Goal: Task Accomplishment & Management: Manage account settings

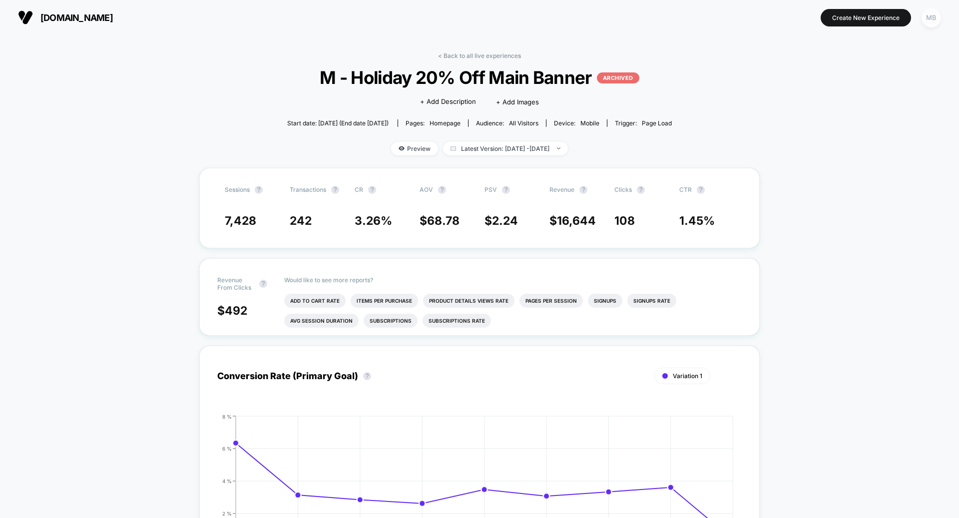
click at [937, 16] on div "MB" at bounding box center [930, 17] width 19 height 19
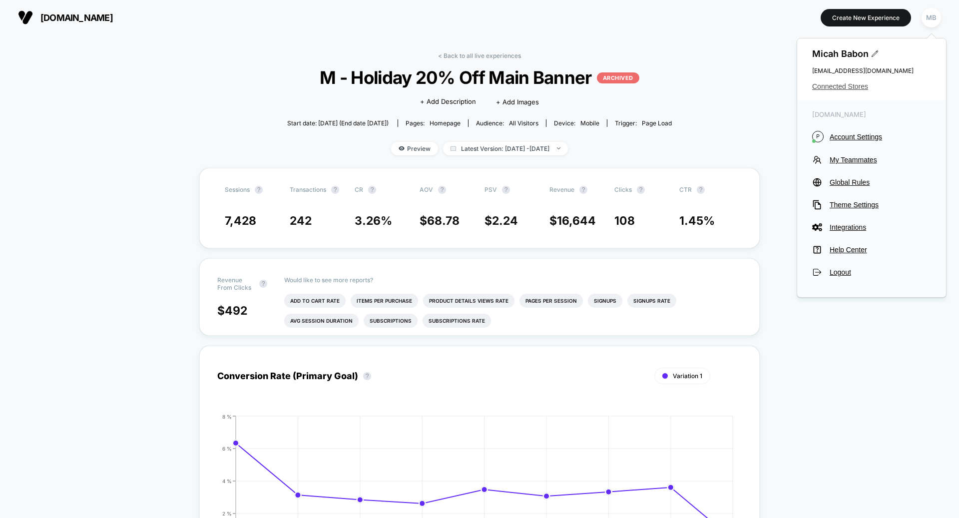
click at [855, 85] on span "Connected Stores" at bounding box center [871, 86] width 119 height 8
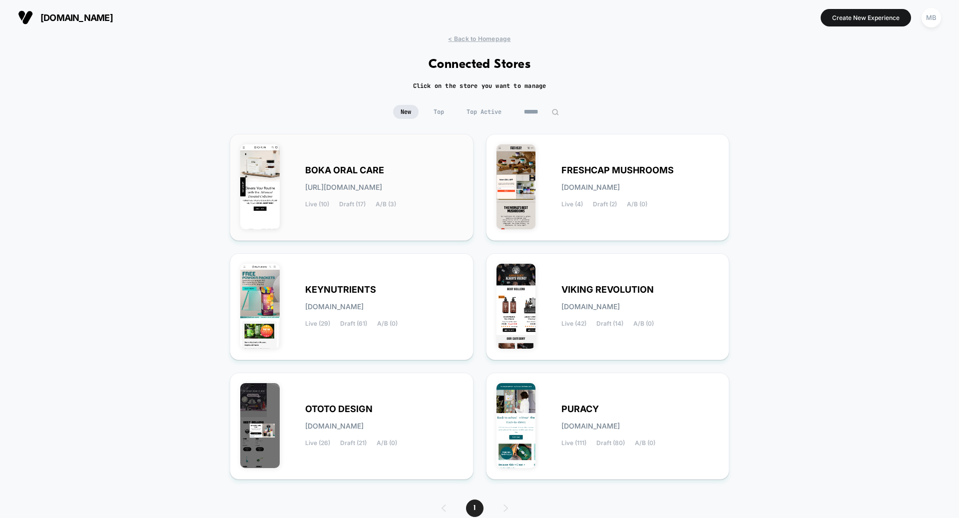
click at [323, 214] on div "BOKA ORAL CARE [URL][DOMAIN_NAME] Live (10) Draft (17) A/B (3)" at bounding box center [351, 187] width 223 height 86
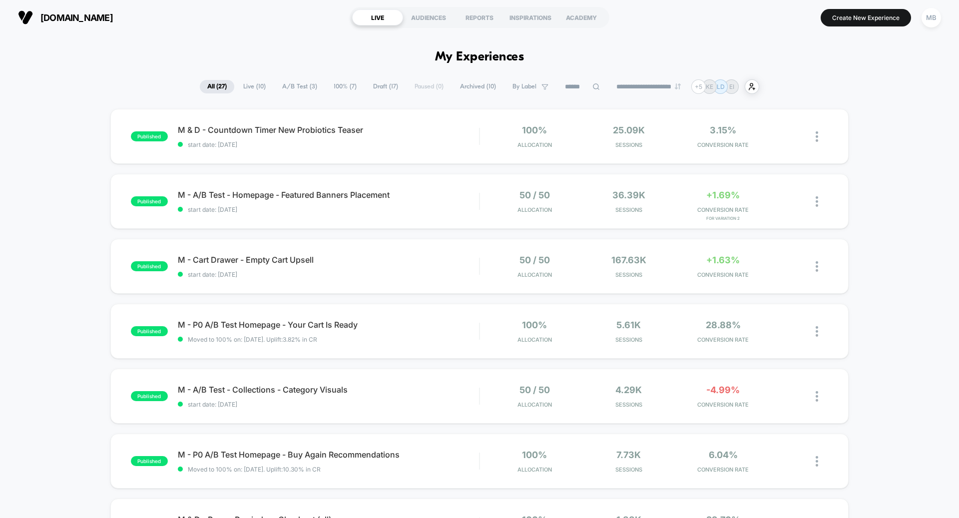
click at [300, 87] on span "A/B Test ( 3 )" at bounding box center [300, 86] width 50 height 13
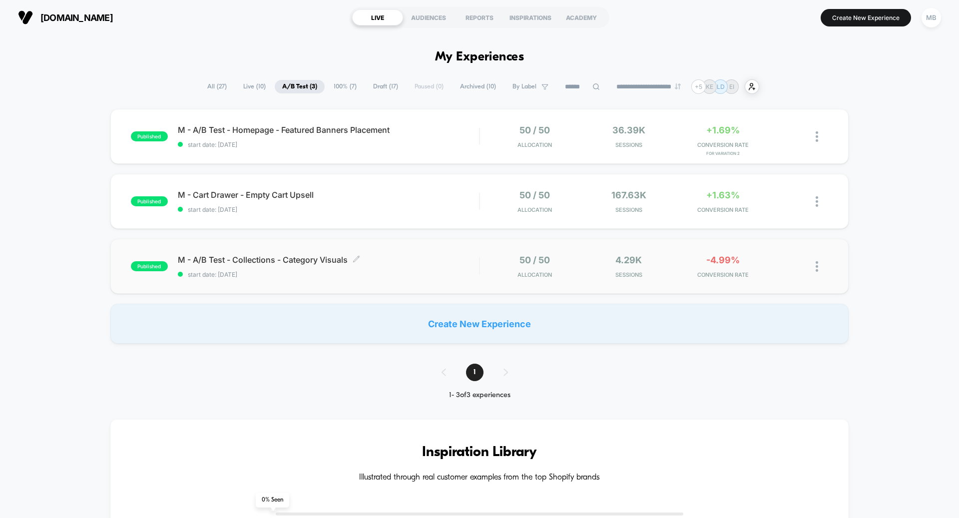
click at [369, 271] on span "start date: [DATE]" at bounding box center [328, 274] width 301 height 7
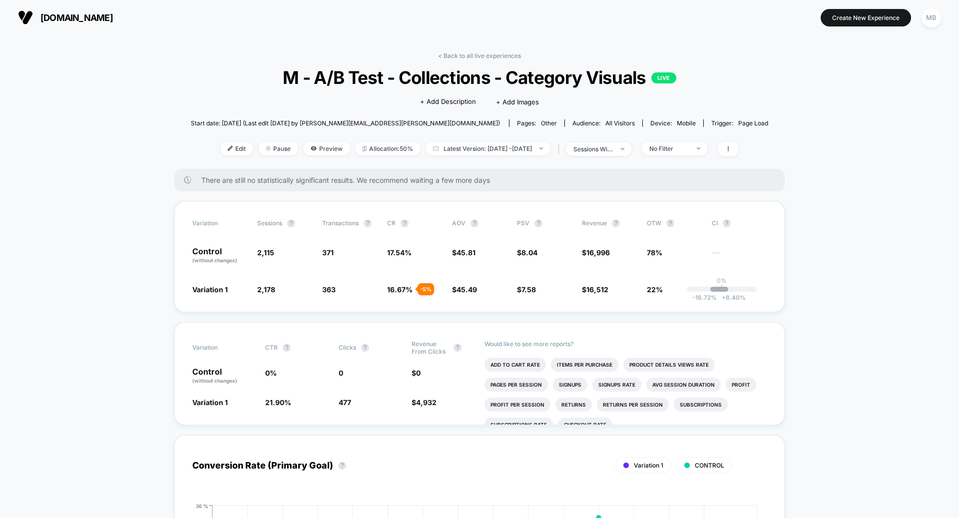
click at [70, 20] on span "[DOMAIN_NAME]" at bounding box center [76, 17] width 72 height 10
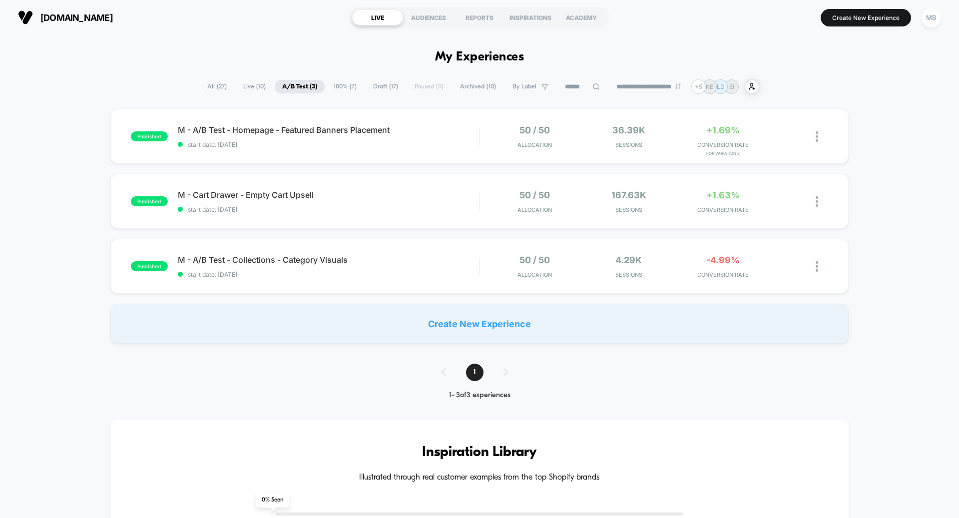
click at [369, 83] on span "Draft ( 17 )" at bounding box center [386, 86] width 40 height 13
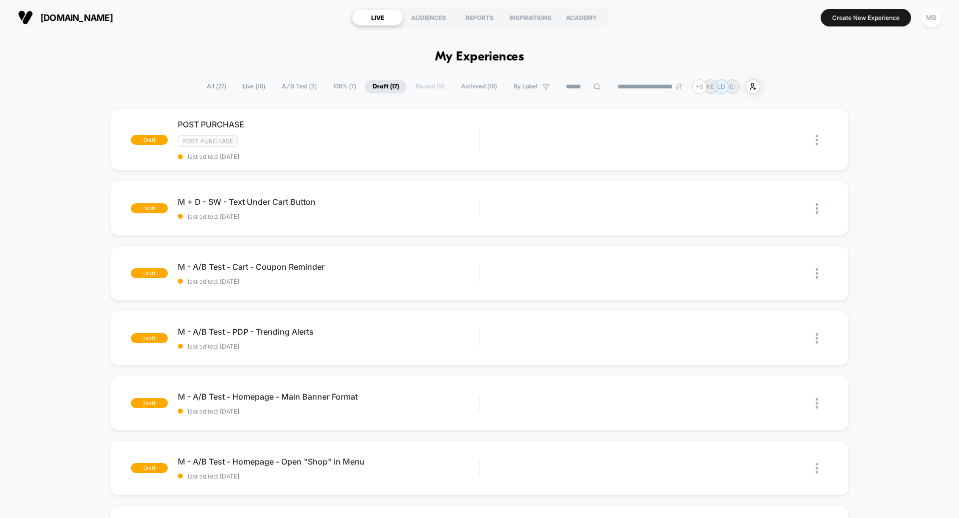
click at [255, 86] on span "Live ( 10 )" at bounding box center [253, 86] width 37 height 13
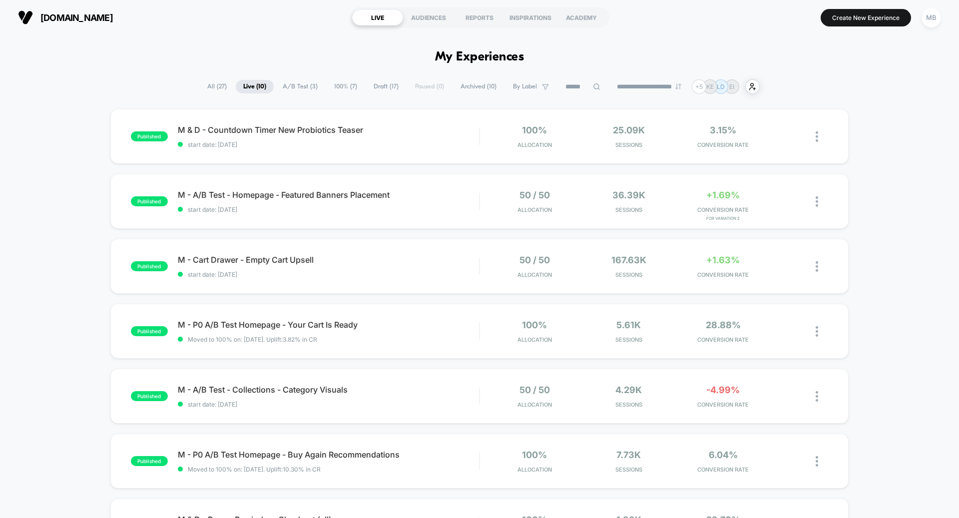
click at [303, 85] on span "A/B Test ( 3 )" at bounding box center [300, 86] width 50 height 13
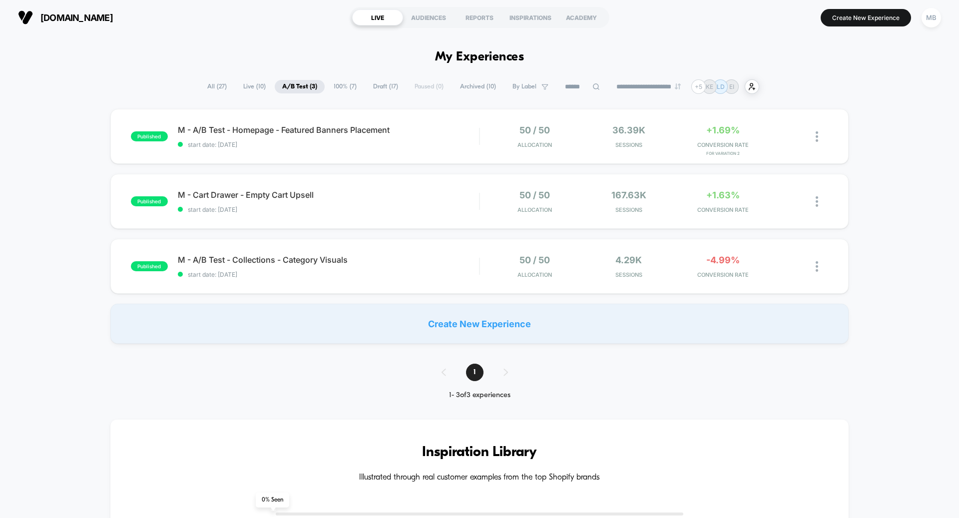
click at [216, 85] on span "All ( 27 )" at bounding box center [217, 86] width 34 height 13
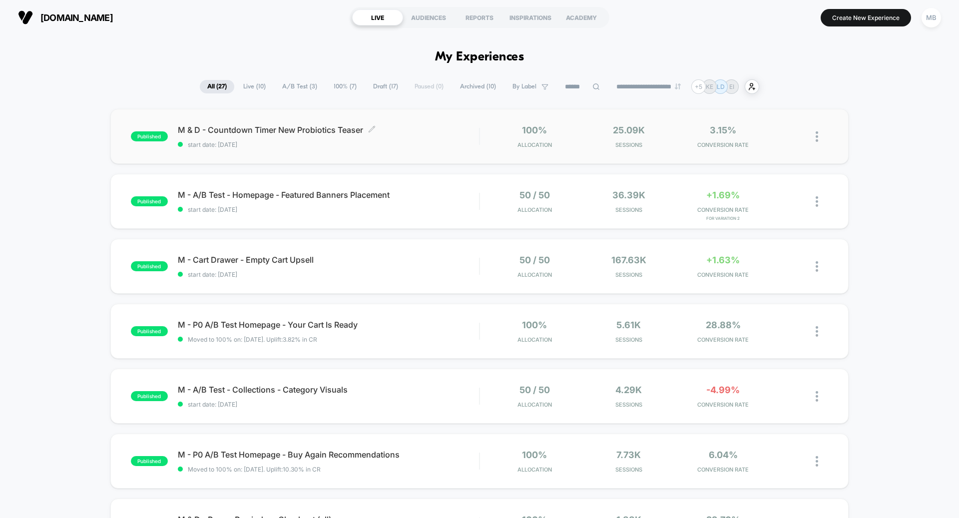
click at [280, 146] on span "start date: [DATE]" at bounding box center [328, 144] width 301 height 7
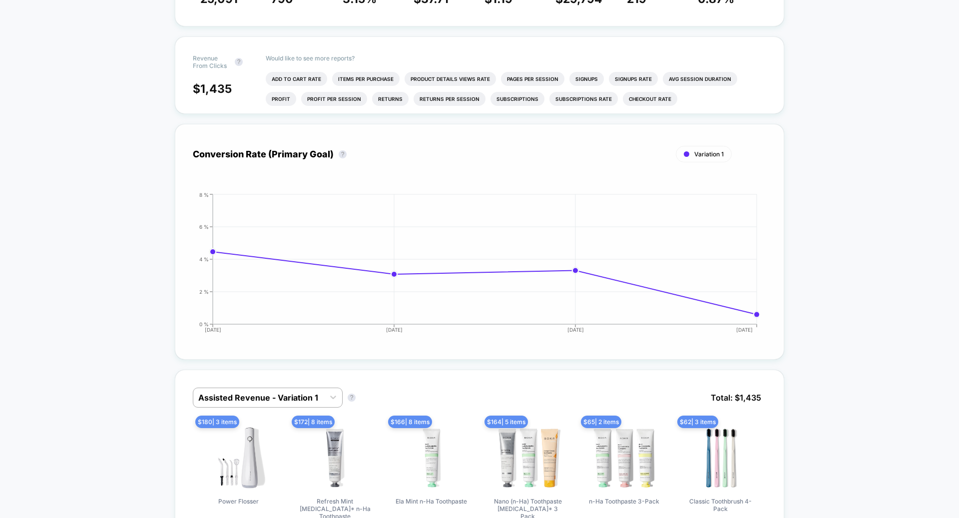
scroll to position [224, 0]
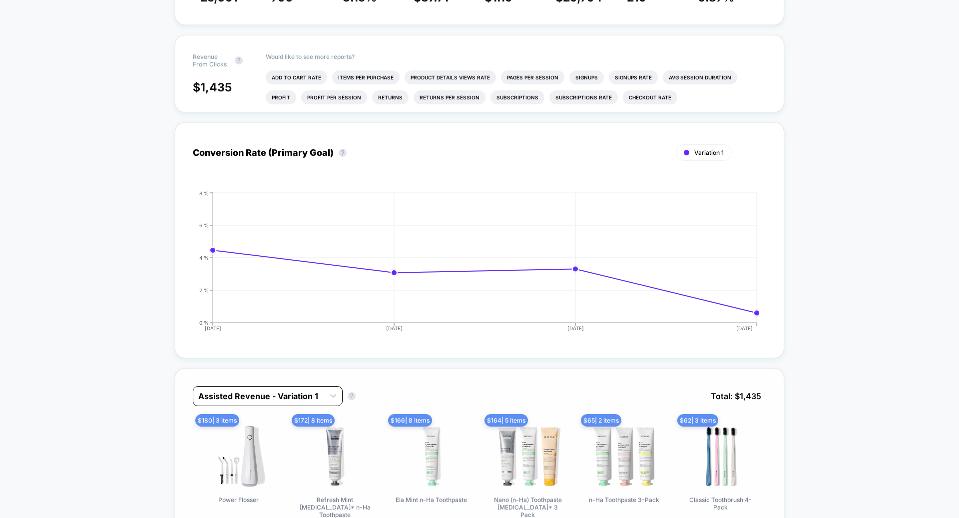
click at [271, 392] on div at bounding box center [258, 396] width 121 height 12
